Goal: Information Seeking & Learning: Learn about a topic

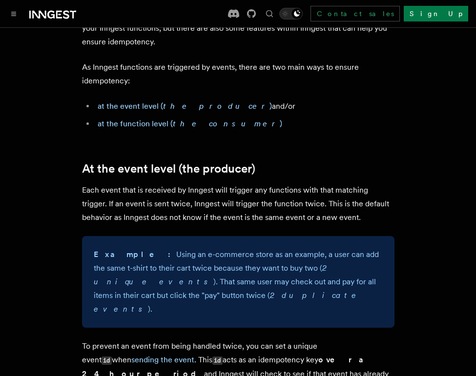
scroll to position [305, 0]
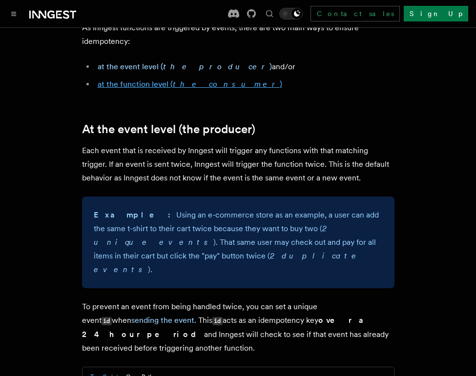
click at [160, 83] on link "at the function level ( the consumer )" at bounding box center [190, 84] width 184 height 9
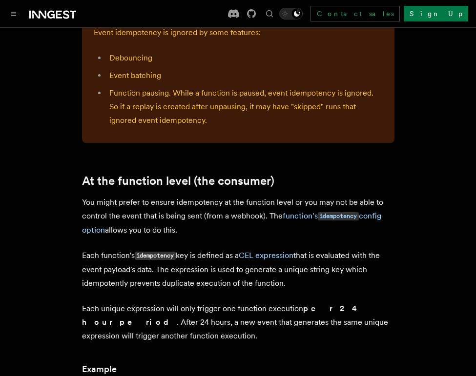
scroll to position [1086, 0]
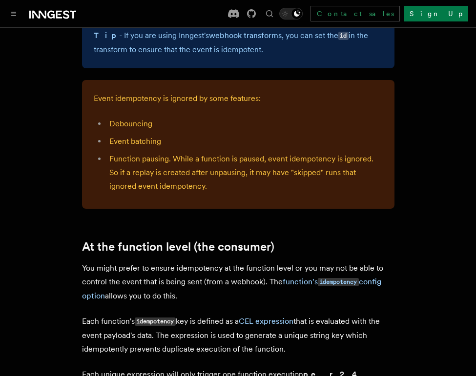
click at [106, 262] on p "You might prefer to ensure idempotency at the function level or you may not be …" at bounding box center [238, 282] width 312 height 41
click at [116, 147] on div "Event idempotency is ignored by some features: Debouncing Event batching Functi…" at bounding box center [238, 144] width 312 height 129
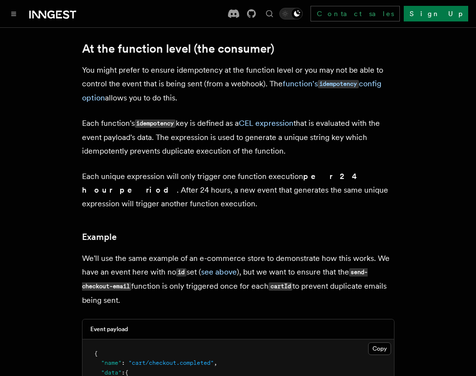
scroll to position [1284, 0]
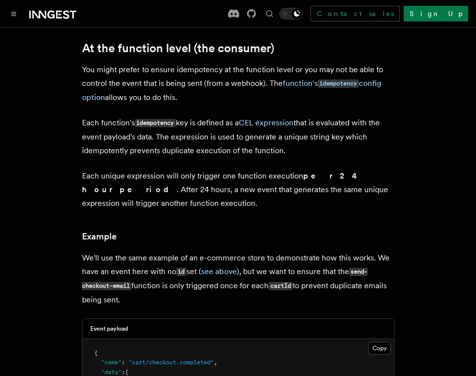
click at [309, 197] on article "Features Inngest Functions Errors & Retries Handling idempotency Ensuring that …" at bounding box center [238, 108] width 452 height 2706
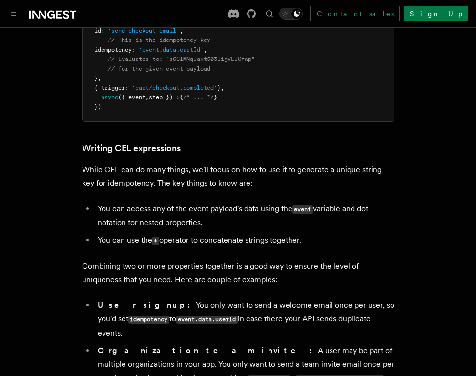
scroll to position [1591, 0]
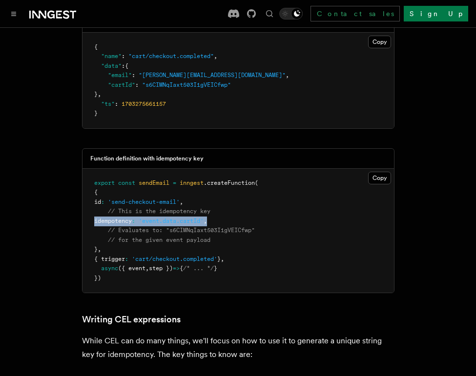
drag, startPoint x: 216, startPoint y: 171, endPoint x: 86, endPoint y: 176, distance: 129.9
click at [86, 176] on pre "export const sendEmail = inngest .createFunction ( { id : 'send-checkout-email'…" at bounding box center [237, 231] width 311 height 124
copy span "idempotency : 'event.data.cartId' ,"
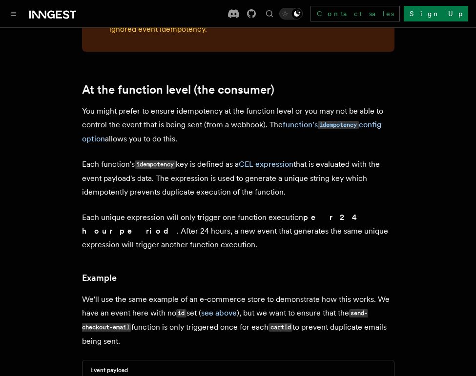
scroll to position [1187, 0]
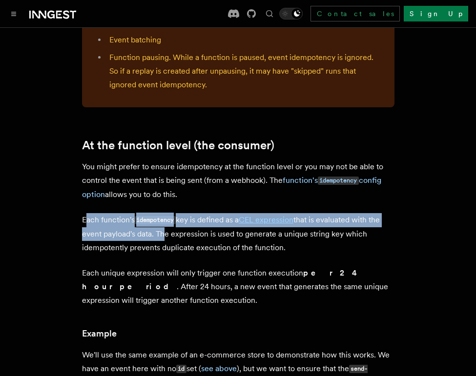
drag, startPoint x: 86, startPoint y: 165, endPoint x: 162, endPoint y: 191, distance: 80.4
click at [159, 213] on p "Each function's idempotency key is defined as a CEL expression that is evaluate…" at bounding box center [238, 233] width 312 height 41
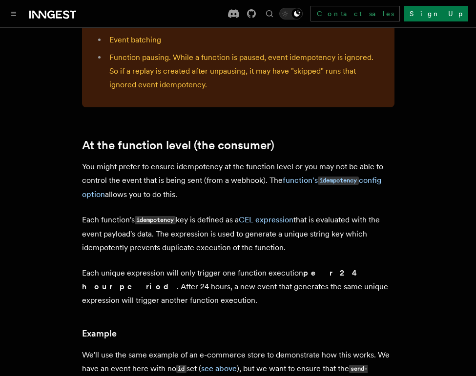
click at [162, 213] on p "Each function's idempotency key is defined as a CEL expression that is evaluate…" at bounding box center [238, 233] width 312 height 41
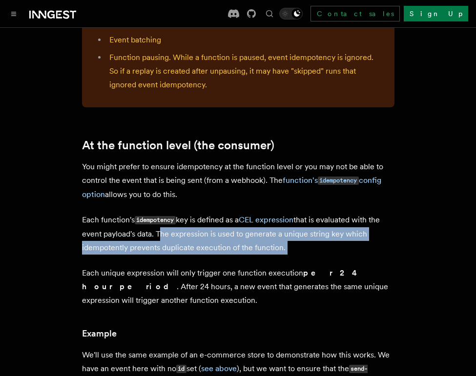
drag, startPoint x: 158, startPoint y: 181, endPoint x: 161, endPoint y: 215, distance: 34.3
click at [161, 215] on article "Features Inngest Functions Errors & Retries Handling idempotency Ensuring that …" at bounding box center [238, 205] width 452 height 2706
click at [162, 214] on article "Features Inngest Functions Errors & Retries Handling idempotency Ensuring that …" at bounding box center [238, 205] width 452 height 2706
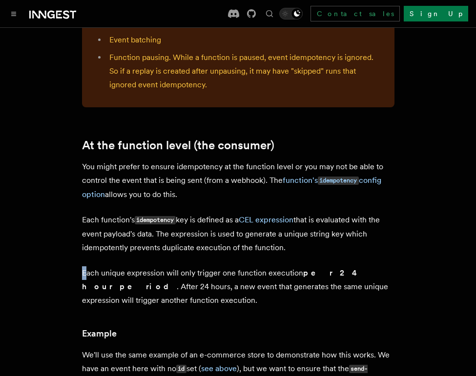
click at [82, 266] on p "Each unique expression will only trigger one function execution per 24 hour per…" at bounding box center [238, 286] width 312 height 41
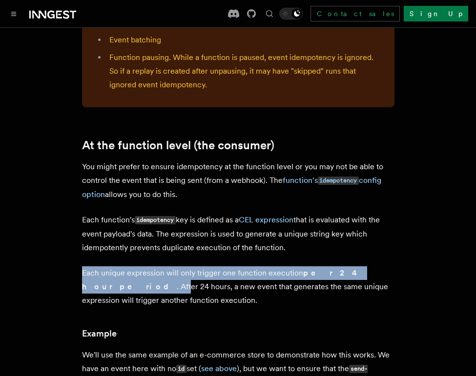
drag, startPoint x: 82, startPoint y: 226, endPoint x: 381, endPoint y: 224, distance: 299.1
click at [381, 266] on p "Each unique expression will only trigger one function execution per 24 hour per…" at bounding box center [238, 286] width 312 height 41
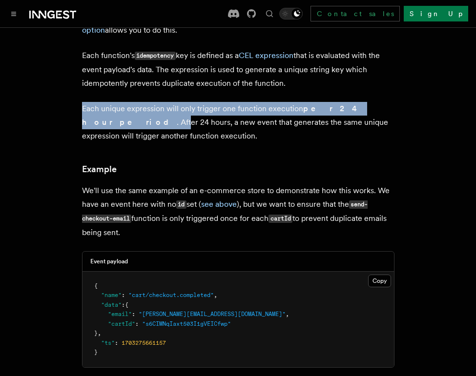
scroll to position [1353, 0]
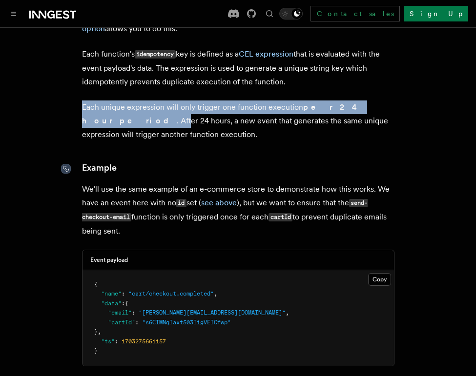
drag, startPoint x: 277, startPoint y: 179, endPoint x: 68, endPoint y: 121, distance: 216.8
click at [68, 121] on article "Features Inngest Functions Errors & Retries Handling idempotency Ensuring that …" at bounding box center [238, 39] width 452 height 2706
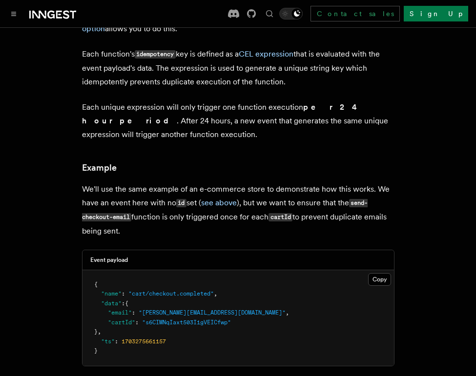
click at [182, 182] on p "We'll use the same example of an e-commerce store to demonstrate how this works…" at bounding box center [238, 210] width 312 height 56
drag, startPoint x: 122, startPoint y: 175, endPoint x: 61, endPoint y: 116, distance: 85.3
click at [61, 116] on article "Features Inngest Functions Errors & Retries Handling idempotency Ensuring that …" at bounding box center [238, 39] width 452 height 2706
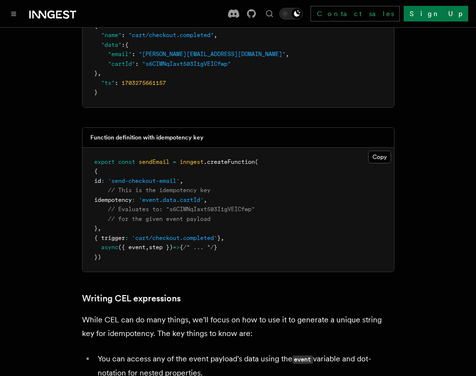
scroll to position [1613, 0]
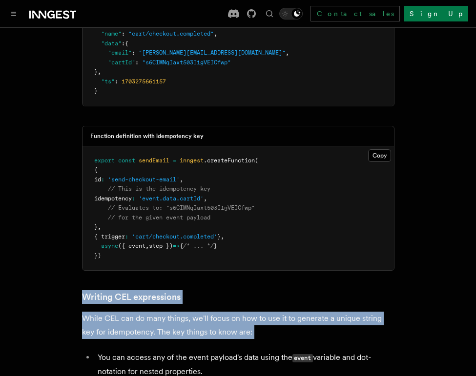
drag, startPoint x: 265, startPoint y: 293, endPoint x: 69, endPoint y: 245, distance: 202.0
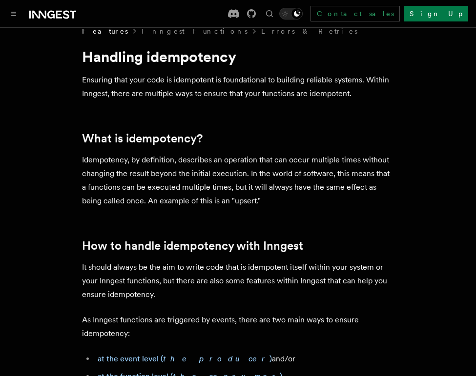
scroll to position [0, 0]
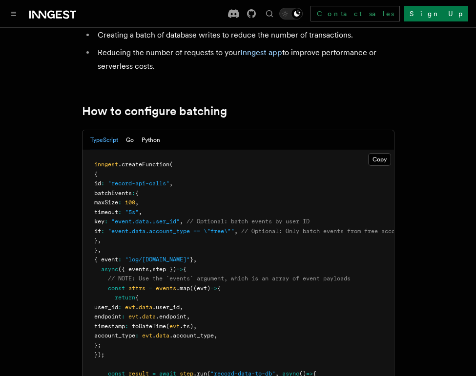
scroll to position [128, 0]
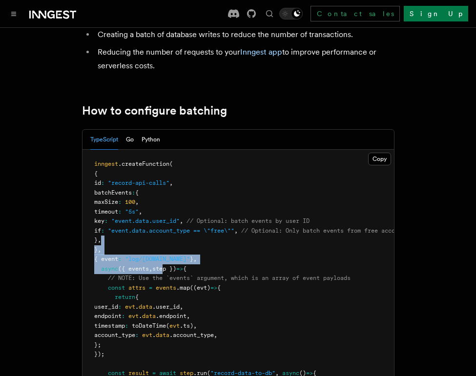
drag, startPoint x: 151, startPoint y: 242, endPoint x: 171, endPoint y: 268, distance: 32.3
click at [169, 269] on pre "inngest .createFunction ( { id : "record-api-calls" , batchEvents : { maxSize :…" at bounding box center [237, 298] width 311 height 296
click at [222, 245] on pre "inngest .createFunction ( { id : "record-api-calls" , batchEvents : { maxSize :…" at bounding box center [237, 298] width 311 height 296
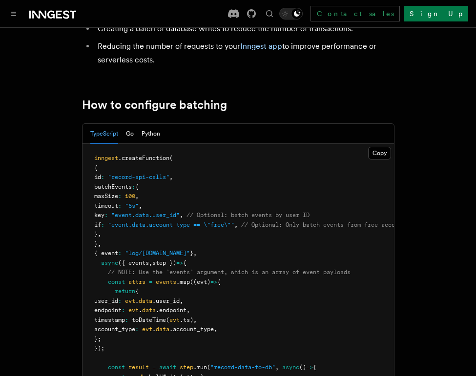
scroll to position [137, 0]
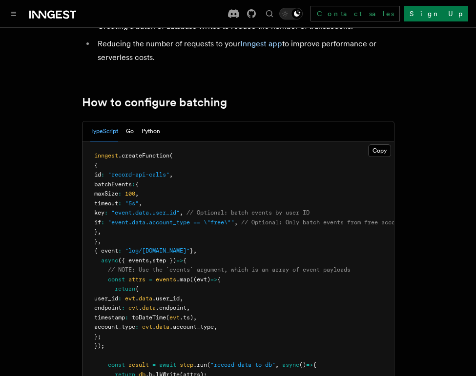
click at [233, 231] on pre "inngest .createFunction ( { id : "record-api-calls" , batchEvents : { maxSize :…" at bounding box center [237, 289] width 311 height 296
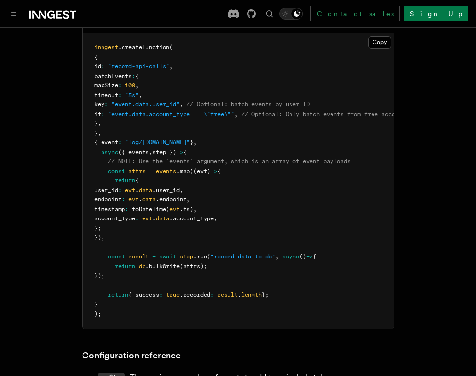
scroll to position [251, 0]
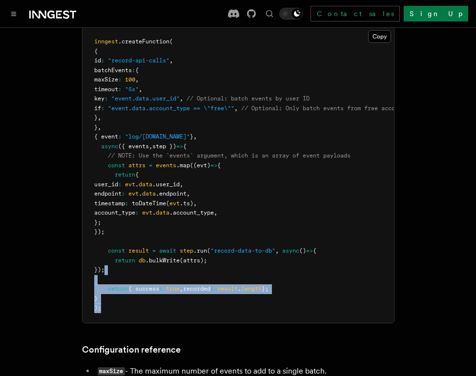
click at [285, 308] on pre "inngest .createFunction ( { id : "record-api-calls" , batchEvents : { maxSize :…" at bounding box center [237, 175] width 311 height 296
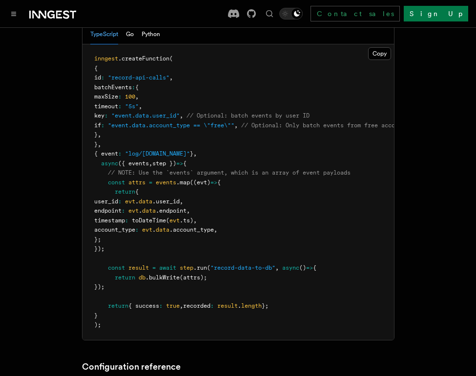
click at [101, 122] on span "if" at bounding box center [97, 125] width 7 height 7
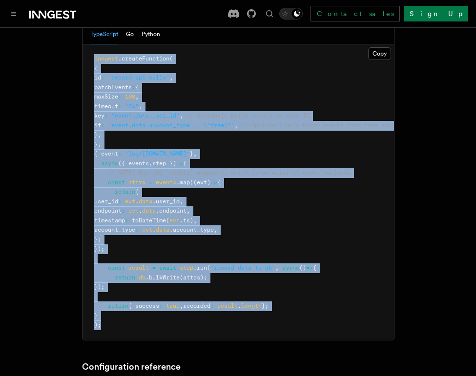
drag, startPoint x: 113, startPoint y: 91, endPoint x: 183, endPoint y: 325, distance: 244.0
click at [183, 325] on pre "inngest .createFunction ( { id : "record-api-calls" , batchEvents : { maxSize :…" at bounding box center [237, 192] width 311 height 296
copy code "inngest .createFunction ( { id : "record-api-calls" , batchEvents : { maxSize :…"
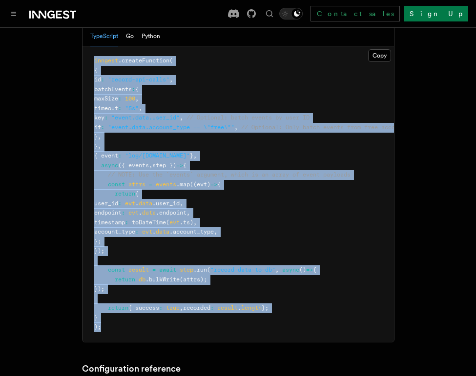
click at [214, 232] on span ".account_type" at bounding box center [191, 231] width 44 height 7
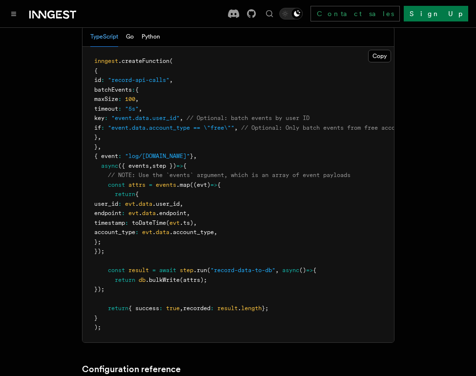
scroll to position [230, 0]
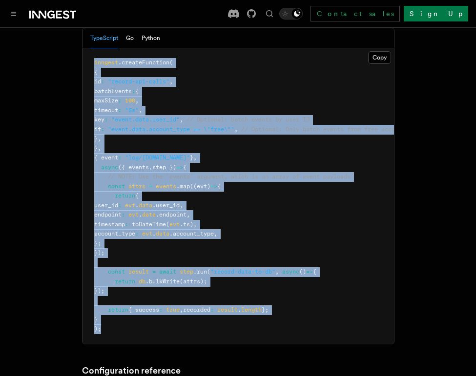
drag, startPoint x: 154, startPoint y: 330, endPoint x: 76, endPoint y: 60, distance: 281.0
copy code "inngest .createFunction ( { id : "record-api-calls" , batchEvents : { maxSize :…"
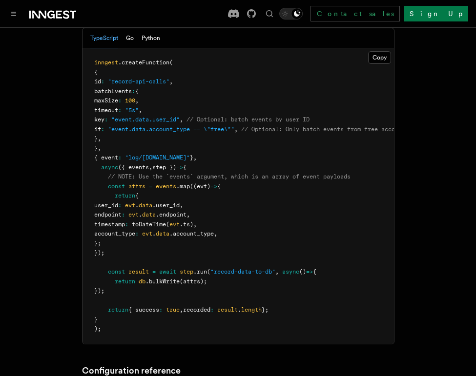
click at [160, 174] on span "// NOTE: Use the `events` argument, which is an array of event payloads" at bounding box center [229, 176] width 242 height 7
click at [193, 270] on span "step" at bounding box center [187, 271] width 14 height 7
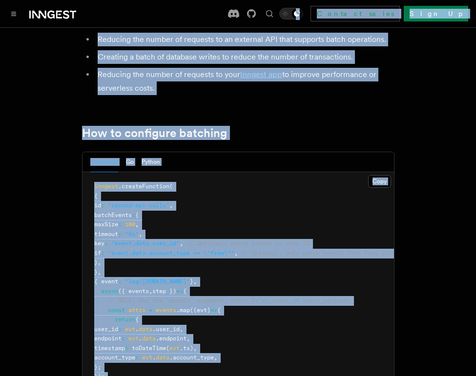
scroll to position [0, 0]
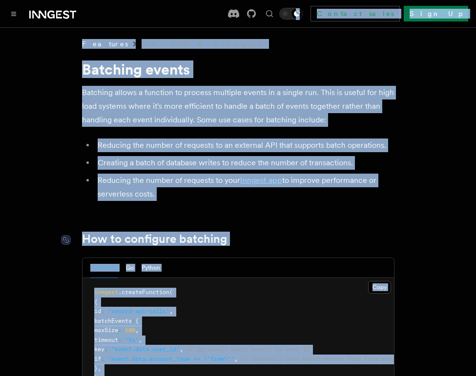
copy div "Search... ⌘K Contact sales Sign Up Search... Documentation Examples AgentKit Ho…"
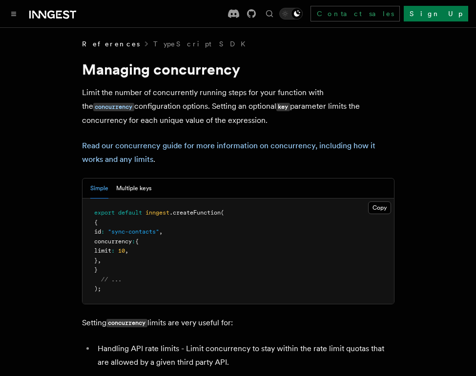
click at [100, 40] on span "References" at bounding box center [111, 44] width 58 height 10
click at [14, 13] on icon "Toggle navigation" at bounding box center [13, 14] width 5 height 4
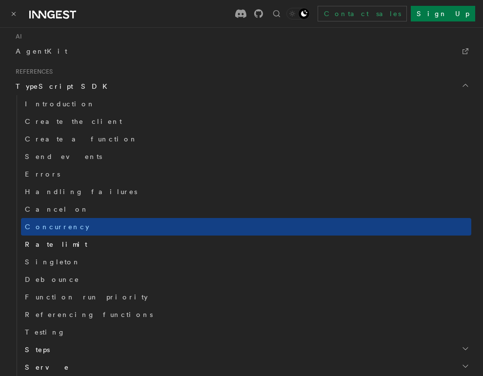
scroll to position [618, 0]
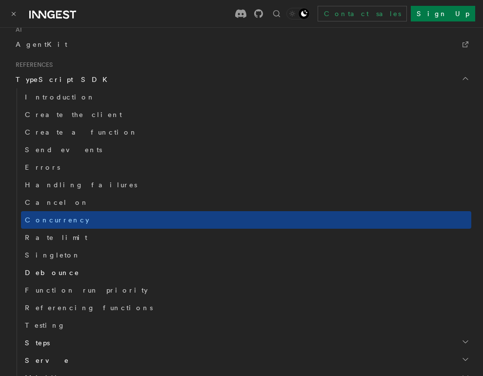
click at [57, 274] on link "Debounce" at bounding box center [246, 273] width 450 height 18
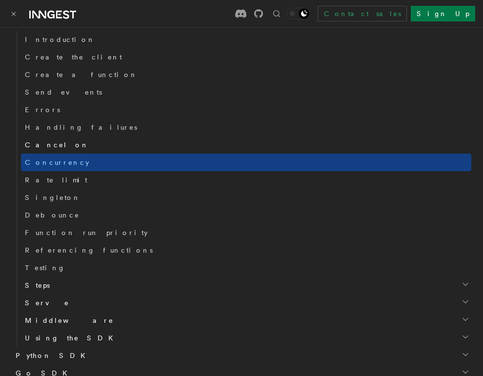
scroll to position [726, 0]
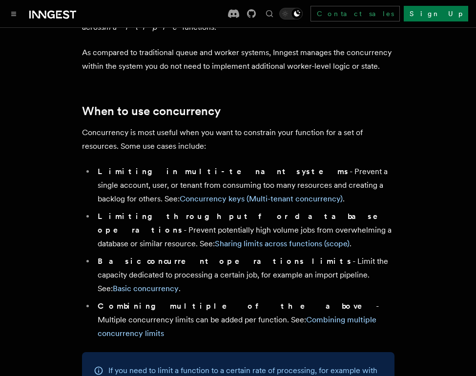
scroll to position [171, 0]
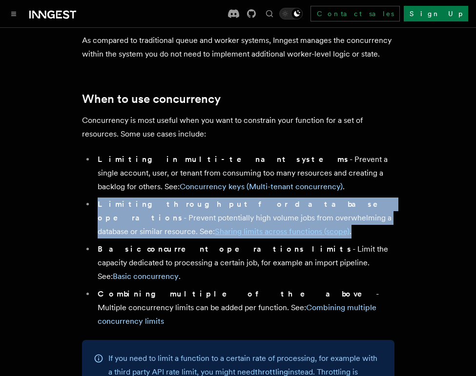
drag, startPoint x: 136, startPoint y: 212, endPoint x: 84, endPoint y: 191, distance: 55.8
click at [83, 191] on ul "Limiting in multi-tenant systems - Prevent a single account, user, or tenant fr…" at bounding box center [238, 241] width 312 height 176
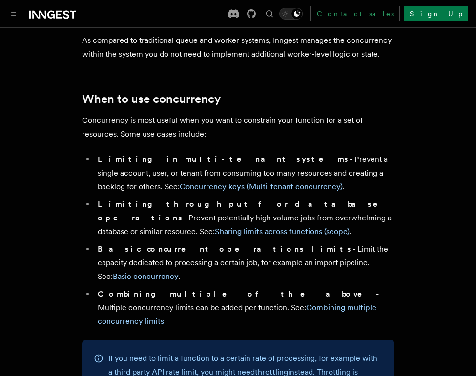
click at [187, 242] on li "Basic concurrent operations limits - Limit the capacity dedicated to processing…" at bounding box center [245, 262] width 300 height 41
click at [215, 227] on link "Sharing limits across functions (scope)" at bounding box center [282, 231] width 135 height 9
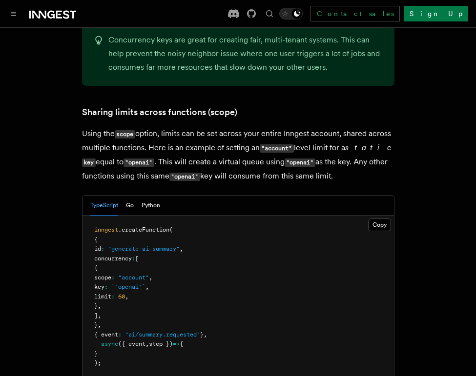
scroll to position [1226, 0]
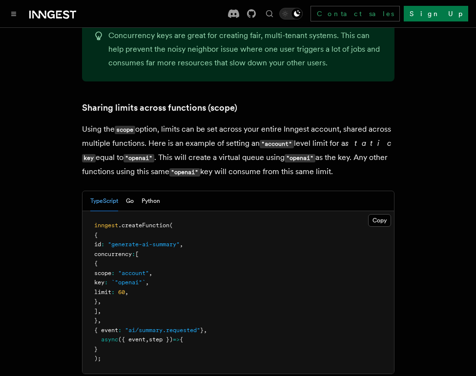
drag, startPoint x: 89, startPoint y: 194, endPoint x: 161, endPoint y: 206, distance: 72.2
click at [161, 211] on pre "inngest .createFunction ( { id : "generate-ai-summary" , concurrency : [ { scop…" at bounding box center [237, 292] width 311 height 162
click at [164, 250] on pre "inngest .createFunction ( { id : "generate-ai-summary" , concurrency : [ { scop…" at bounding box center [237, 292] width 311 height 162
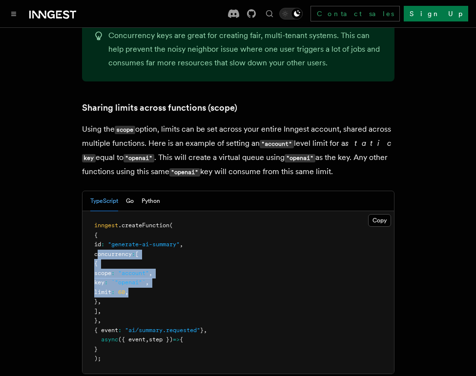
drag, startPoint x: 111, startPoint y: 206, endPoint x: 178, endPoint y: 244, distance: 77.3
click at [178, 244] on pre "inngest .createFunction ( { id : "generate-ai-summary" , concurrency : [ { scop…" at bounding box center [237, 292] width 311 height 162
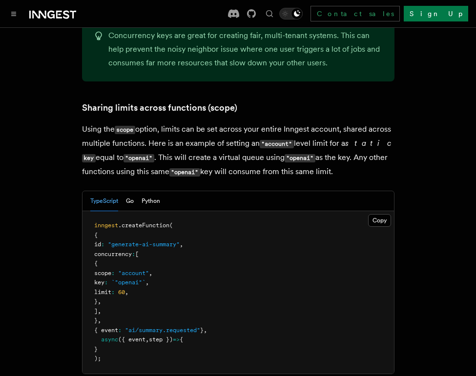
click at [178, 246] on pre "inngest .createFunction ( { id : "generate-ai-summary" , concurrency : [ { scop…" at bounding box center [237, 292] width 311 height 162
drag, startPoint x: 142, startPoint y: 257, endPoint x: 111, endPoint y: 207, distance: 58.5
click at [111, 211] on pre "inngest .createFunction ( { id : "generate-ai-summary" , concurrency : [ { scop…" at bounding box center [237, 292] width 311 height 162
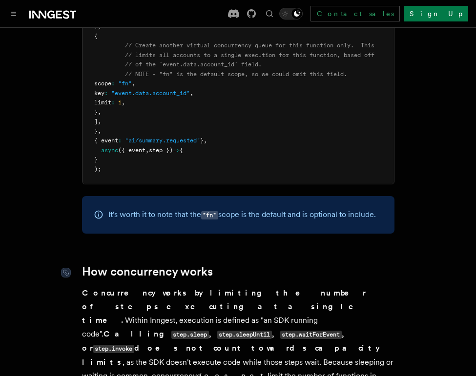
scroll to position [1948, 0]
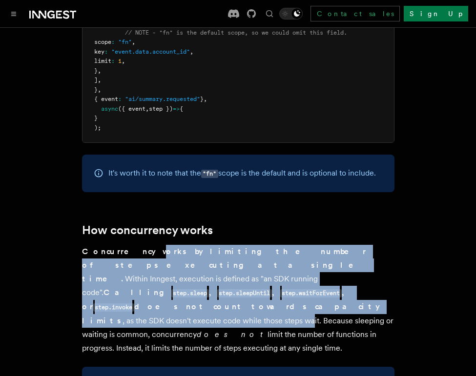
drag, startPoint x: 134, startPoint y: 205, endPoint x: 292, endPoint y: 255, distance: 165.6
click at [291, 255] on p "Concurrency works by limiting the number of steps executing at a single time. W…" at bounding box center [238, 300] width 312 height 110
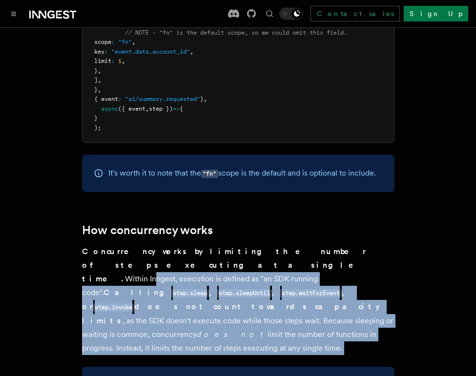
drag, startPoint x: 200, startPoint y: 261, endPoint x: 83, endPoint y: 215, distance: 125.8
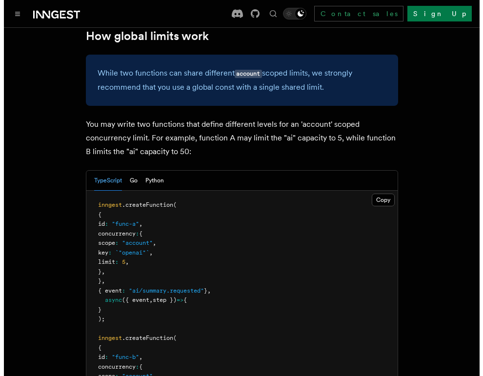
scroll to position [2588, 0]
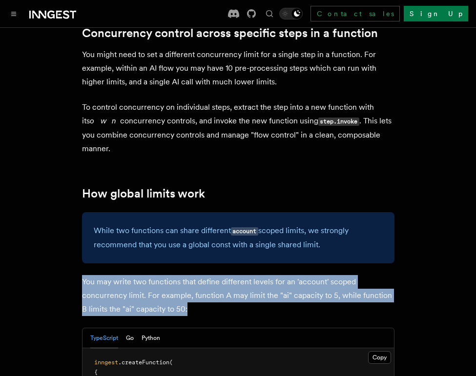
drag, startPoint x: 216, startPoint y: 193, endPoint x: 92, endPoint y: 168, distance: 126.5
click at [82, 275] on p "You may write two functions that define different levels for an 'account' scope…" at bounding box center [238, 295] width 312 height 41
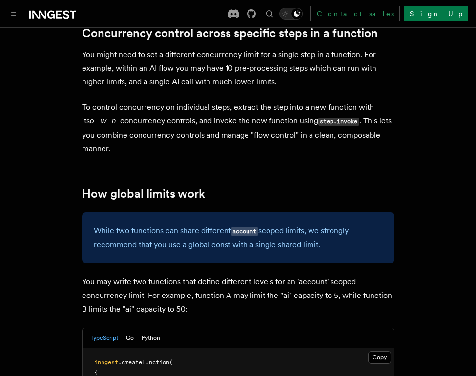
click at [6, 13] on div "Documentation Examples AgentKit Search... ⌘K Contact sales Sign Up" at bounding box center [238, 13] width 476 height 27
click at [10, 11] on button "Toggle navigation" at bounding box center [14, 14] width 12 height 12
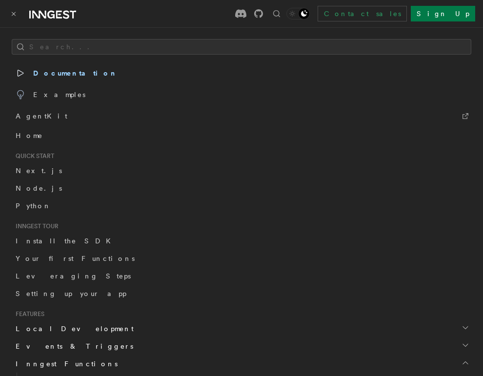
click at [57, 75] on span "Documentation" at bounding box center [67, 73] width 102 height 14
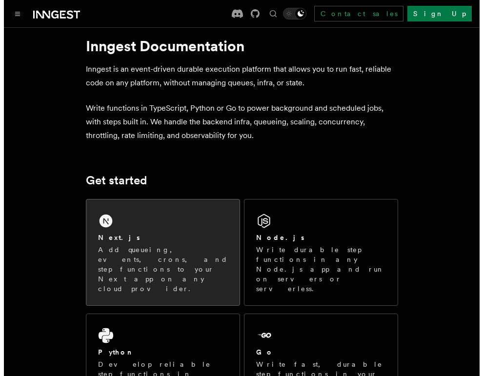
scroll to position [53, 0]
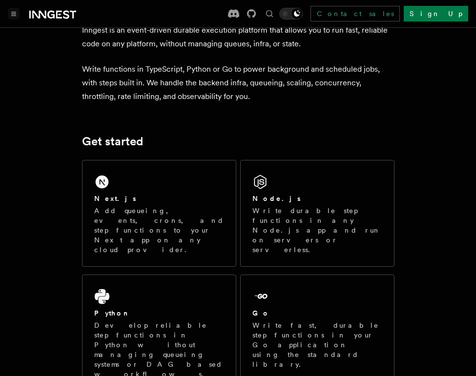
click at [14, 13] on icon "Toggle navigation" at bounding box center [14, 13] width 4 height 3
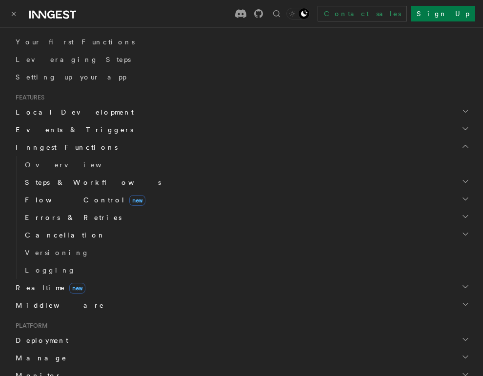
scroll to position [217, 0]
click at [59, 197] on span "Flow Control new" at bounding box center [83, 200] width 124 height 10
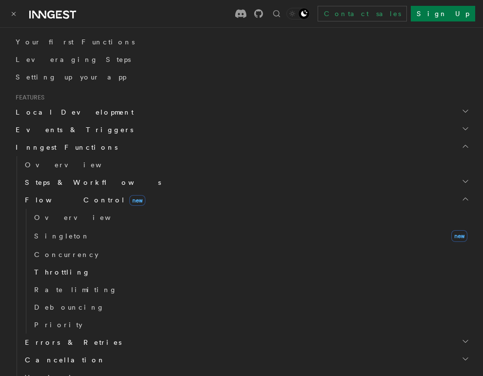
click at [64, 270] on span "Throttling" at bounding box center [62, 272] width 56 height 8
click at [66, 289] on span "Rate limiting" at bounding box center [75, 290] width 83 height 8
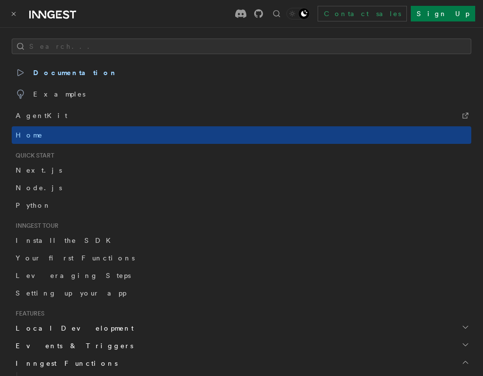
scroll to position [0, 0]
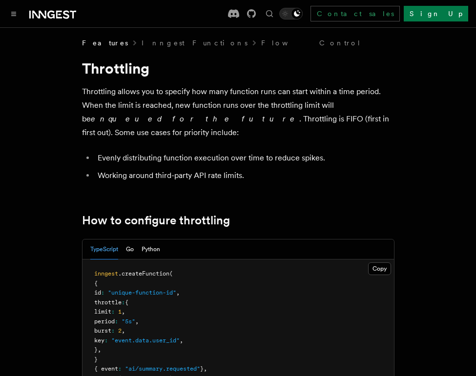
scroll to position [2, 0]
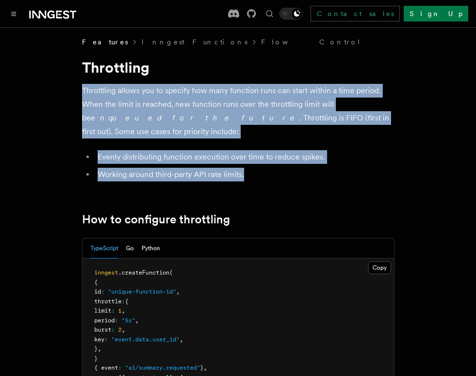
drag, startPoint x: 220, startPoint y: 81, endPoint x: 270, endPoint y: 154, distance: 88.0
click at [270, 168] on li "Working around third-party API rate limits." at bounding box center [245, 175] width 300 height 14
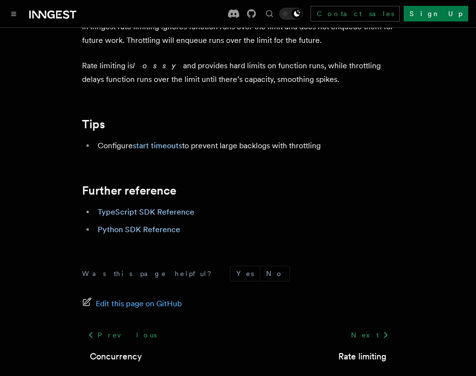
scroll to position [1211, 0]
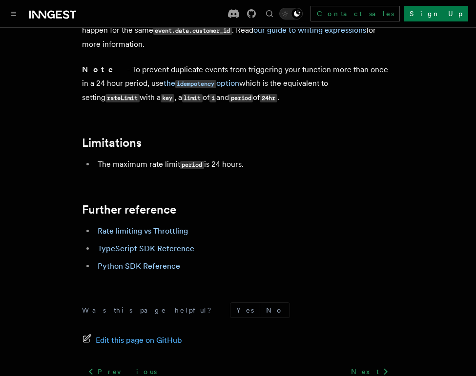
scroll to position [1618, 0]
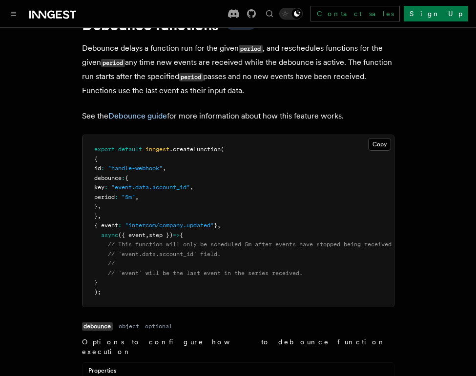
scroll to position [43, 0]
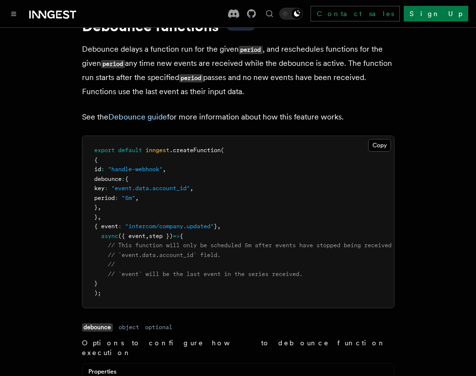
drag, startPoint x: 338, startPoint y: 117, endPoint x: 74, endPoint y: 53, distance: 272.0
click at [280, 114] on p "See the Debounce guide for more information about how this feature works." at bounding box center [238, 117] width 312 height 14
drag, startPoint x: 360, startPoint y: 116, endPoint x: 13, endPoint y: 20, distance: 359.9
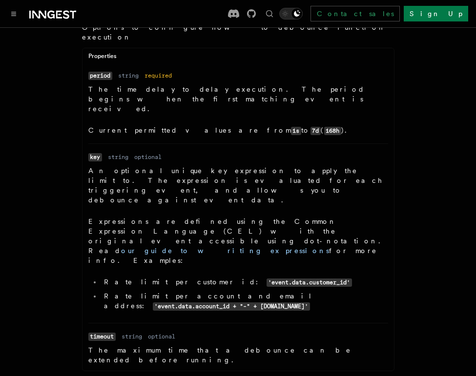
scroll to position [360, 0]
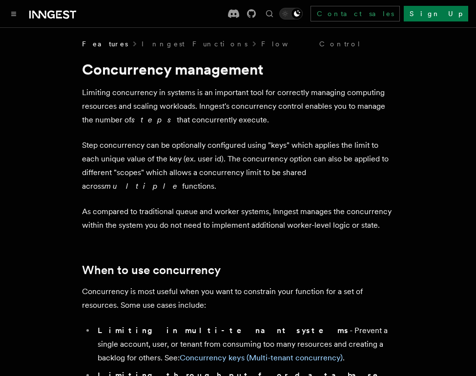
scroll to position [2, 0]
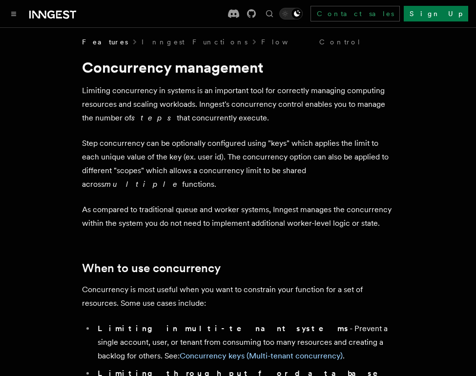
click at [249, 176] on p "Step concurrency can be optionally configured using "keys" which applies the li…" at bounding box center [238, 164] width 312 height 55
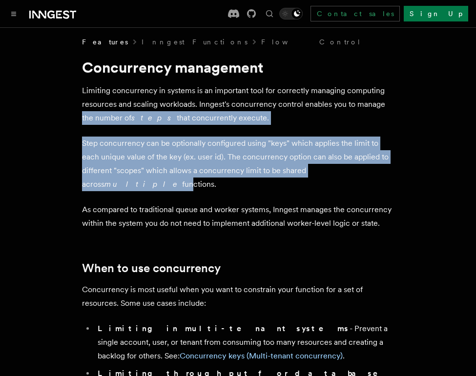
drag, startPoint x: 69, startPoint y: 124, endPoint x: 364, endPoint y: 175, distance: 300.0
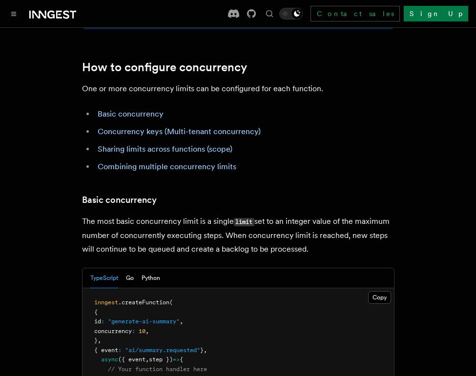
scroll to position [562, 0]
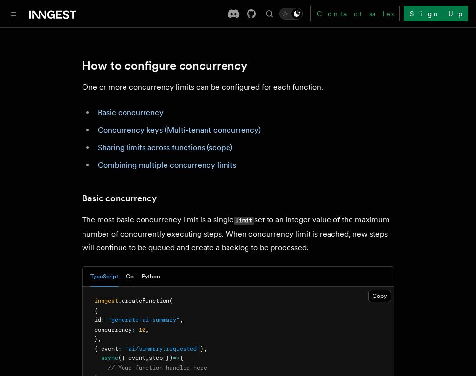
click at [346, 213] on p "The most basic concurrency limit is a single limit set to an integer value of t…" at bounding box center [238, 233] width 312 height 41
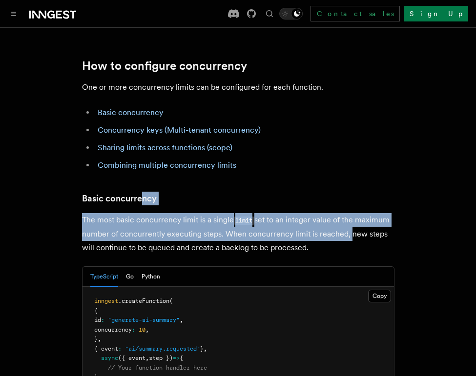
drag, startPoint x: 344, startPoint y: 180, endPoint x: 152, endPoint y: 153, distance: 194.0
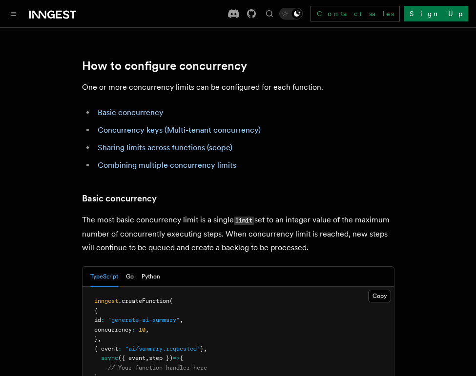
click at [162, 213] on p "The most basic concurrency limit is a single limit set to an integer value of t…" at bounding box center [238, 233] width 312 height 41
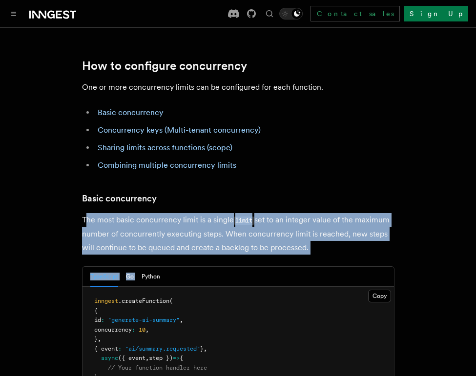
drag, startPoint x: 84, startPoint y: 159, endPoint x: 362, endPoint y: 211, distance: 282.6
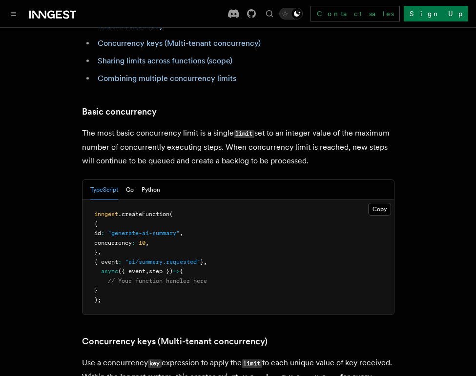
scroll to position [803, 0]
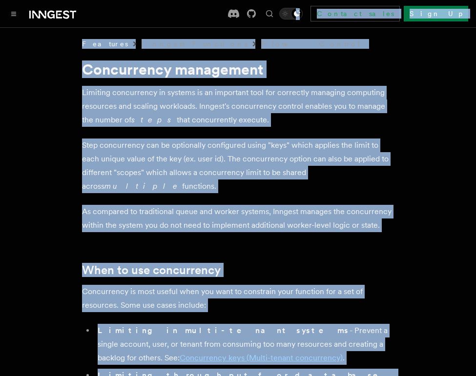
copy div "Loremi... ⌘D Sitamet conse Adip El Seddoe... Temporincidid Utlabore EtdolOre Ma…"
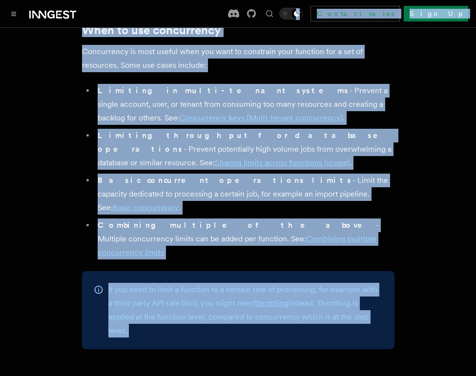
scroll to position [350, 0]
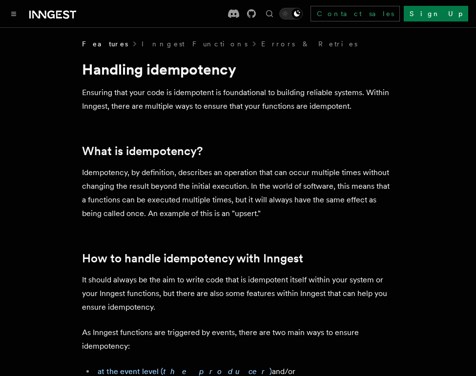
click at [222, 202] on p "Idempotency, by definition, describes an operation that can occur multiple time…" at bounding box center [238, 193] width 312 height 55
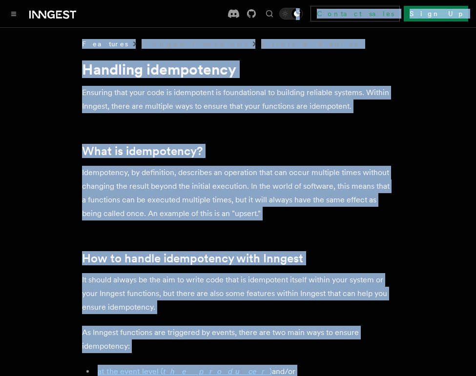
copy div "Loremi... ⌘D Sitamet conse Adip El Seddoe... Temporincidid Utlabore EtdolOre Ma…"
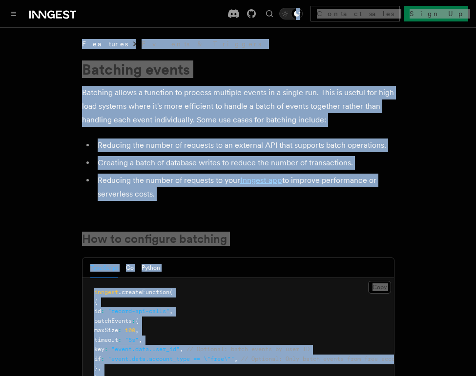
click at [187, 195] on li "Reducing the number of requests to your Inngest app to improve performance or s…" at bounding box center [245, 187] width 300 height 27
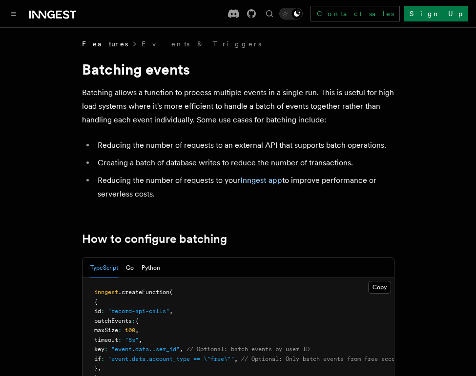
drag, startPoint x: 182, startPoint y: 197, endPoint x: 52, endPoint y: 69, distance: 181.8
